Goal: Task Accomplishment & Management: Use online tool/utility

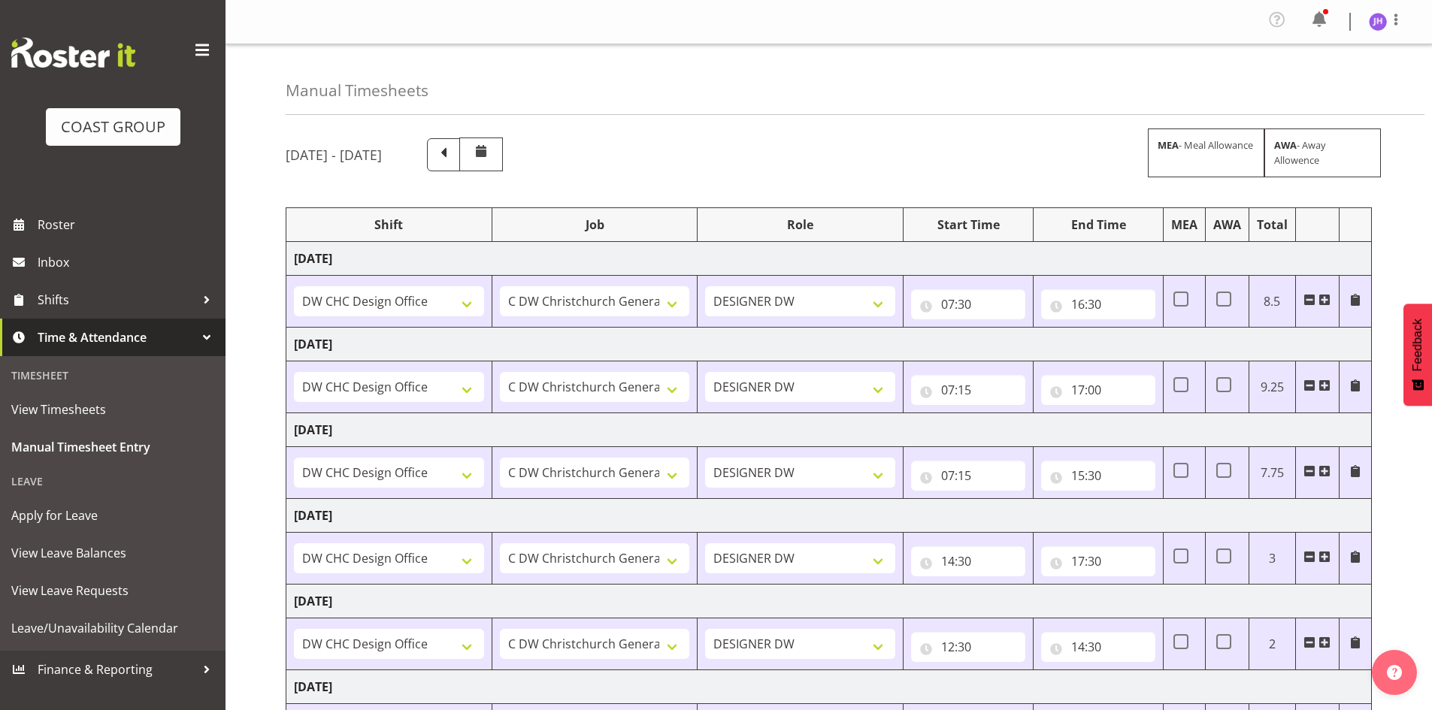
select select "1512"
select select "624"
select select "1512"
select select "624"
select select "1512"
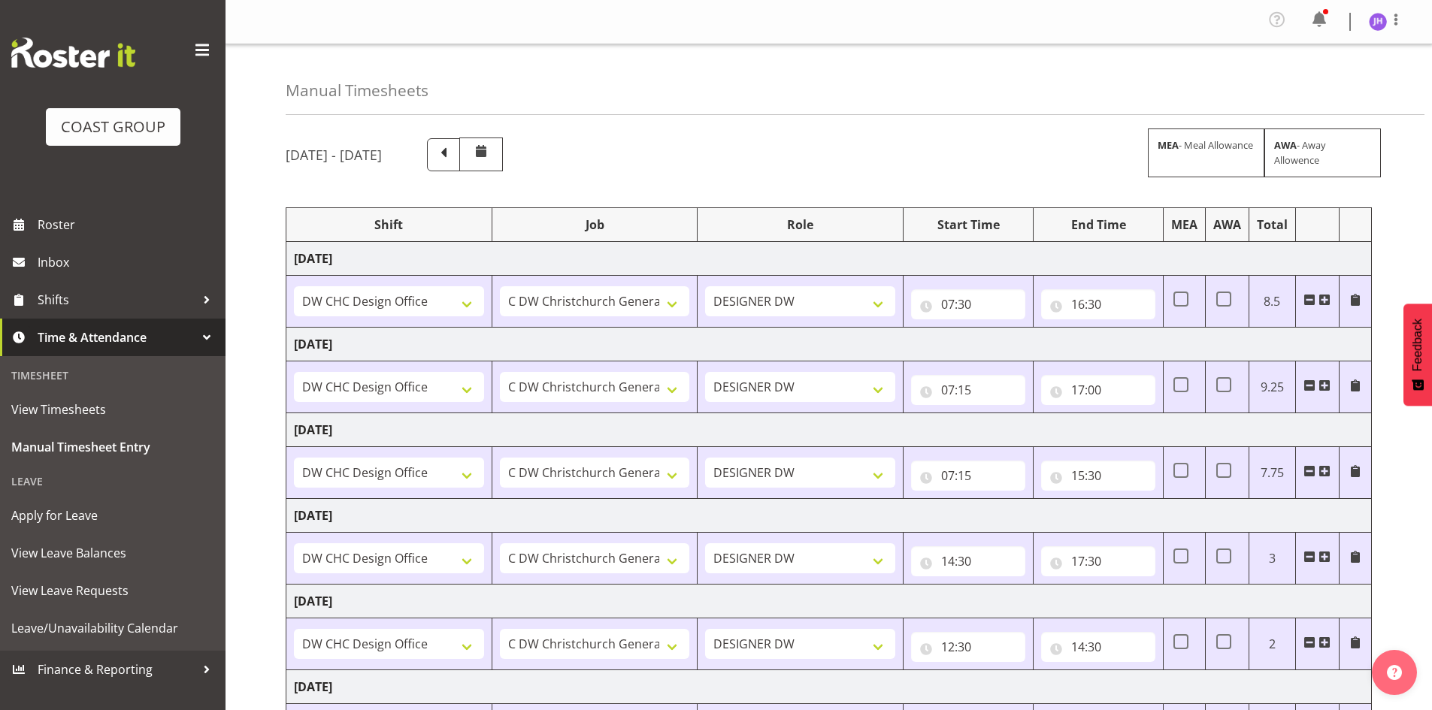
select select "624"
select select "1512"
select select "624"
select select "1512"
select select "624"
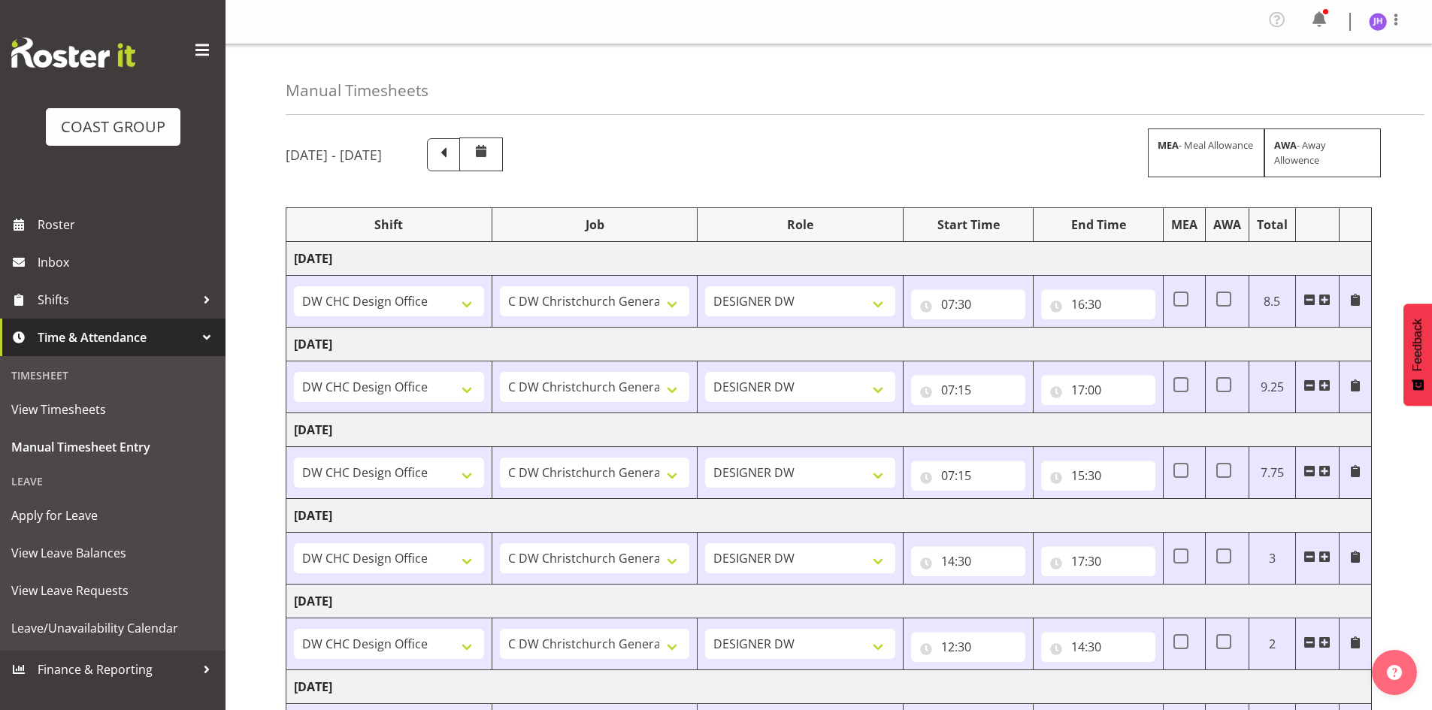
select select "1512"
select select "624"
select select "1512"
select select "624"
select select "1512"
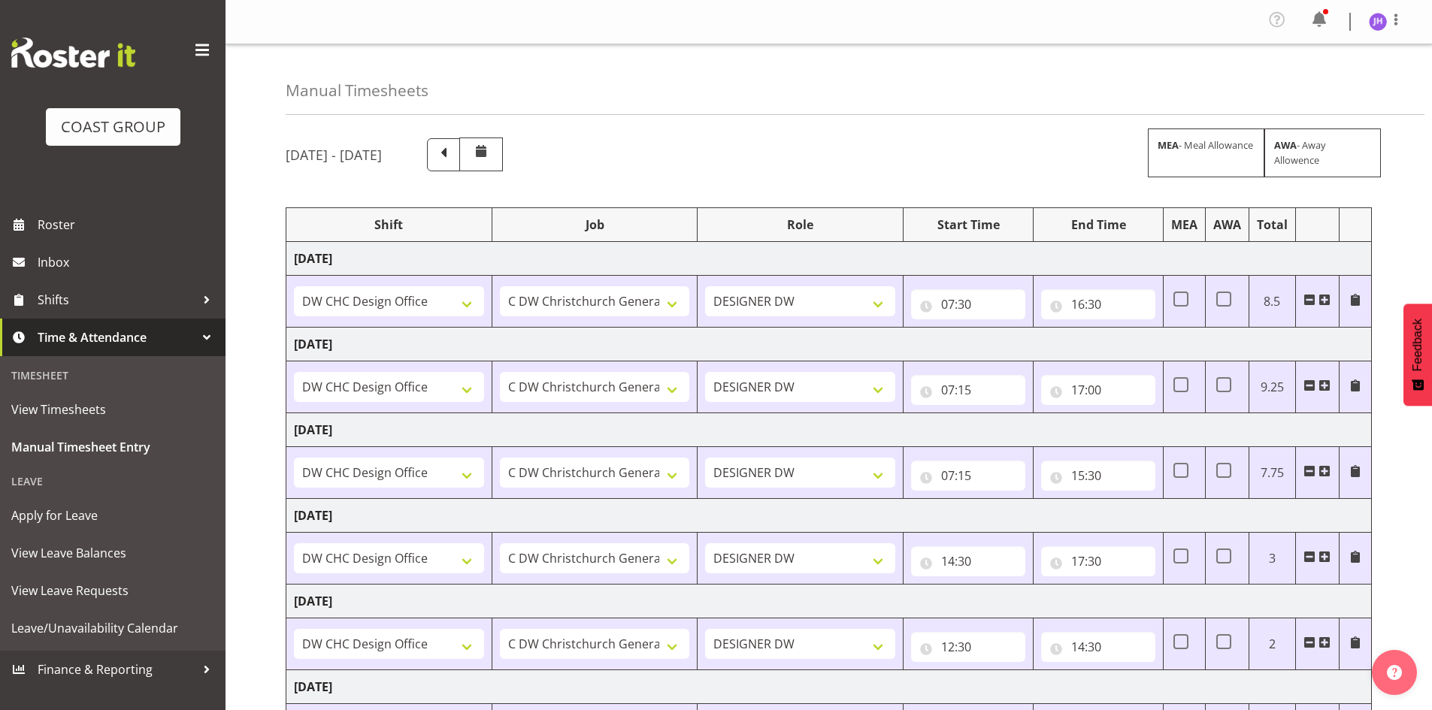
select select "624"
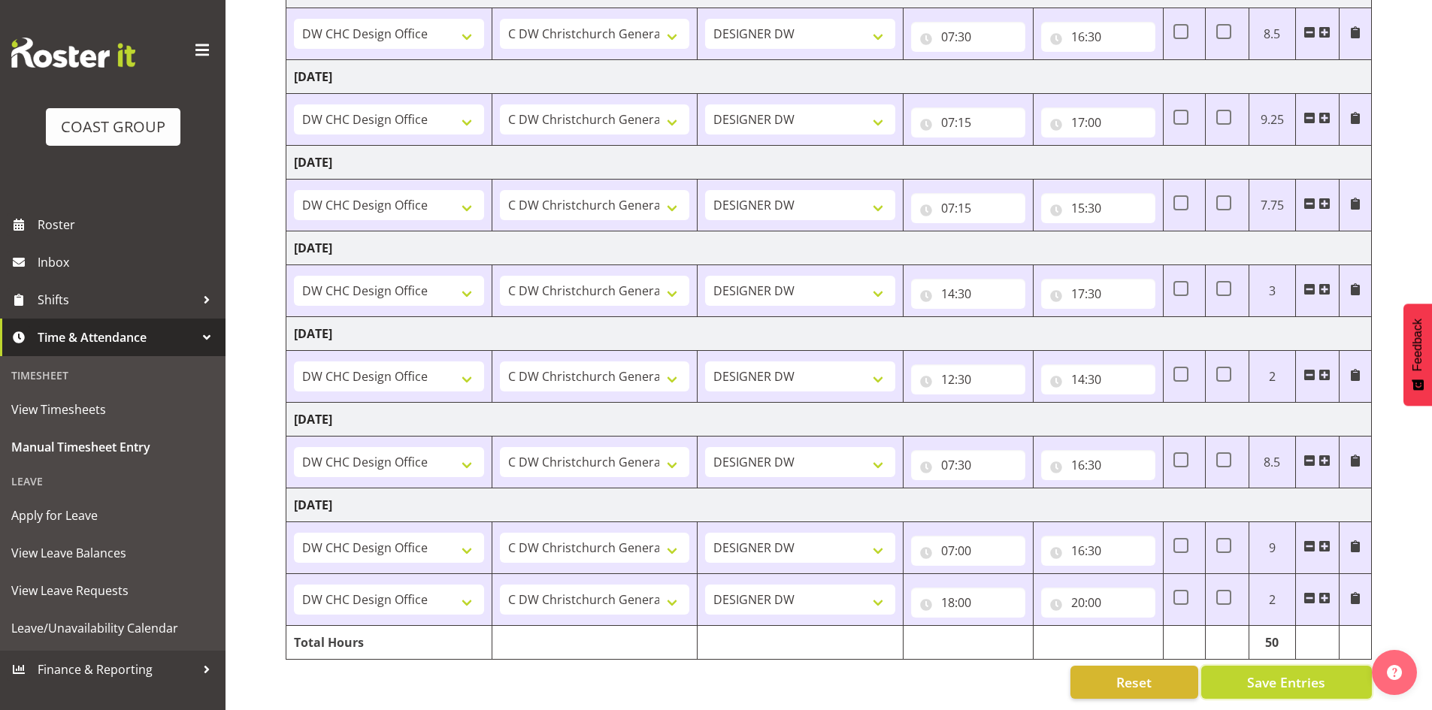
scroll to position [279, 0]
click at [1303, 673] on span "Save Entries" at bounding box center [1286, 683] width 78 height 20
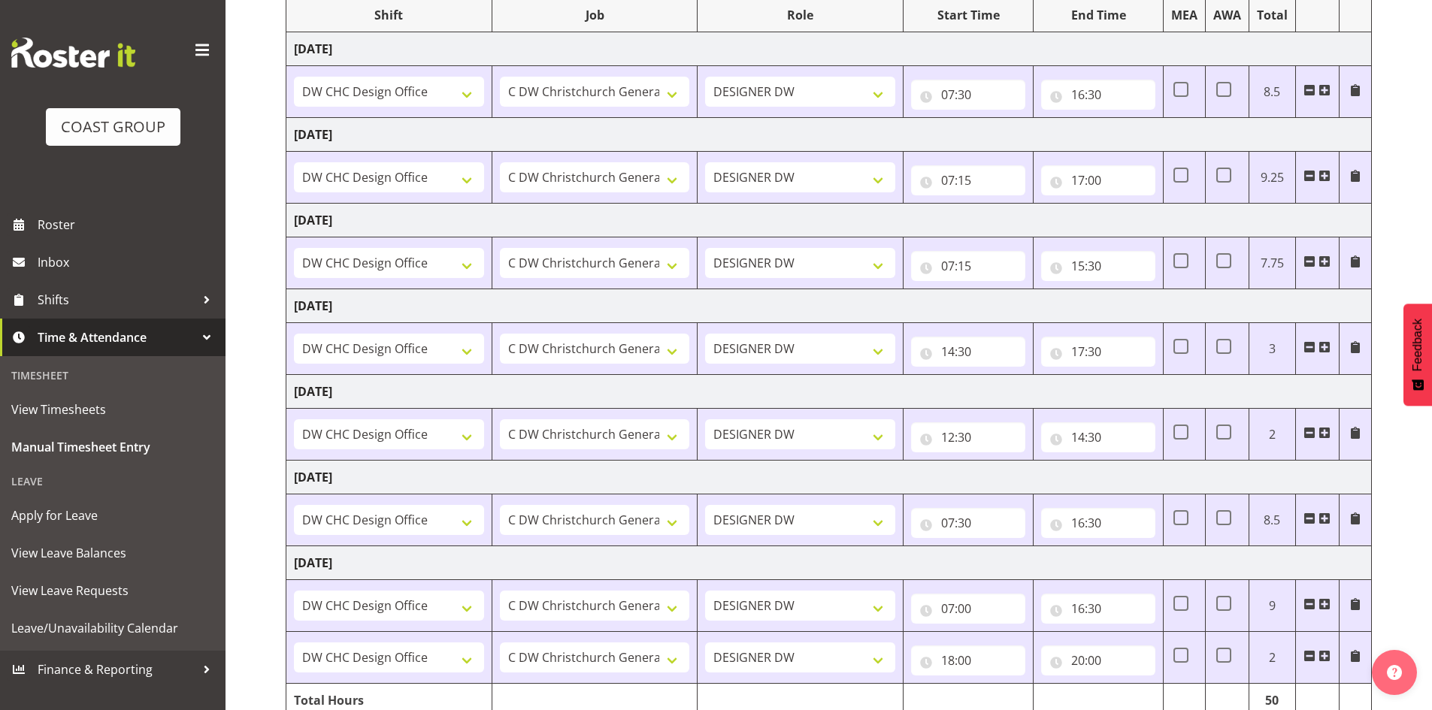
scroll to position [53, 0]
